Goal: Find specific page/section: Find specific page/section

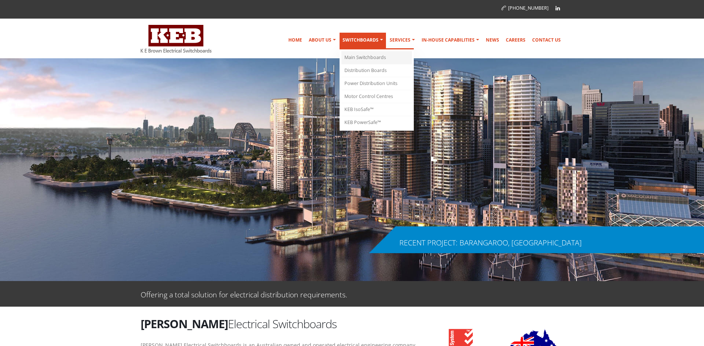
click at [370, 57] on link "Main Switchboards" at bounding box center [376, 57] width 71 height 13
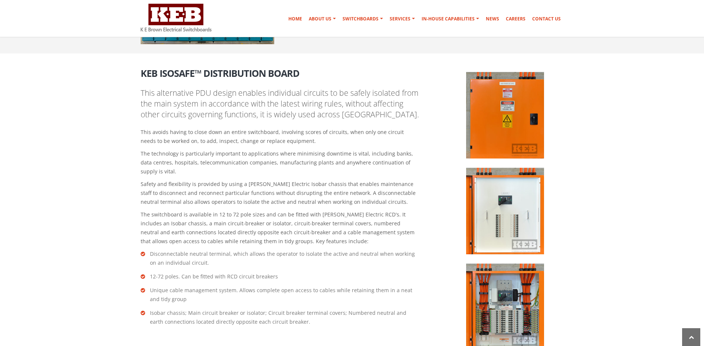
scroll to position [1039, 0]
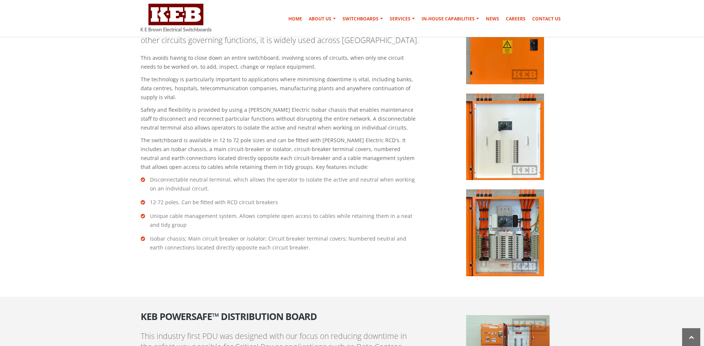
click at [515, 143] on img at bounding box center [505, 137] width 78 height 86
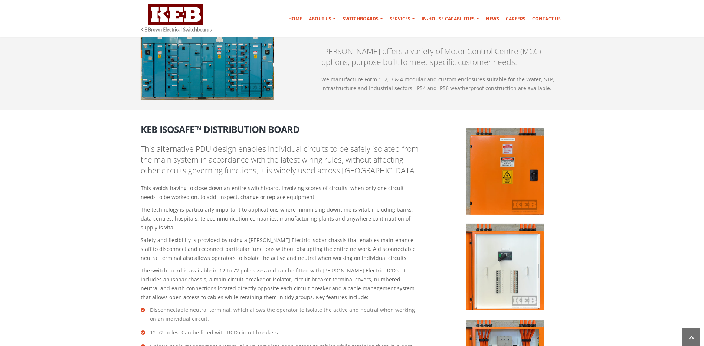
scroll to position [891, 0]
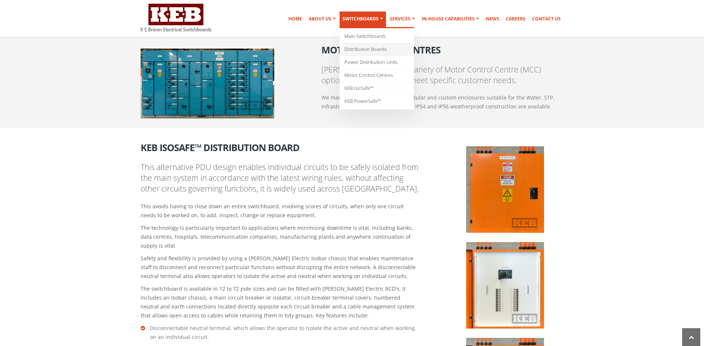
click at [370, 48] on link "Distribution Boards" at bounding box center [376, 49] width 71 height 13
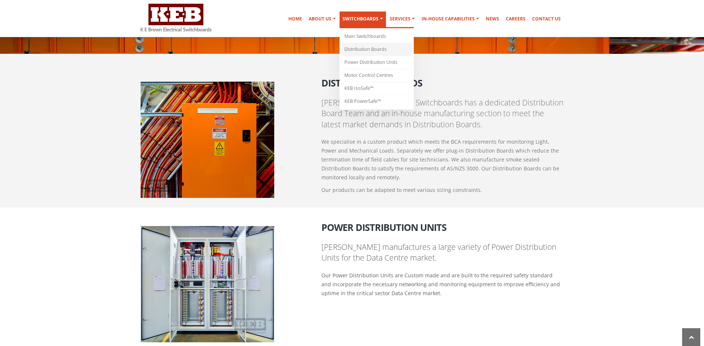
scroll to position [554, 0]
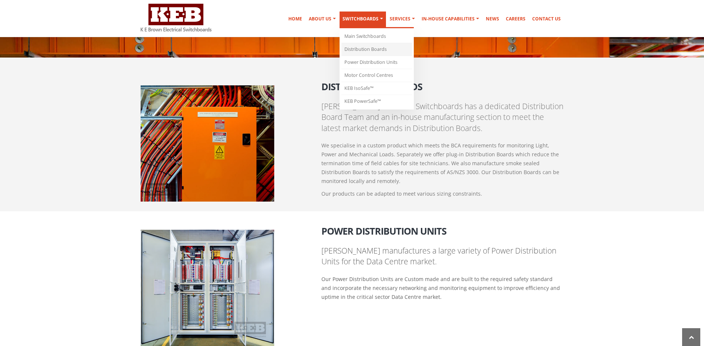
click at [370, 49] on link "Distribution Boards" at bounding box center [376, 49] width 71 height 13
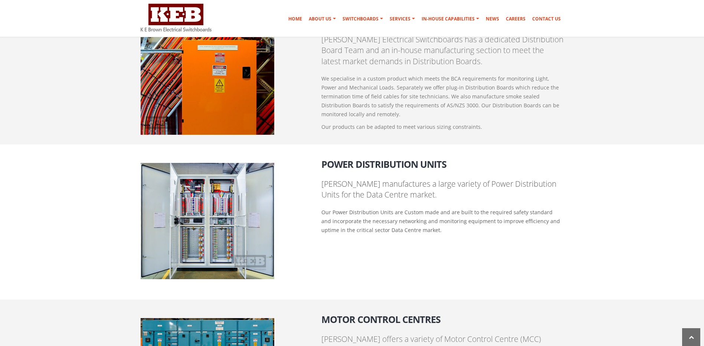
scroll to position [547, 0]
